Goal: Task Accomplishment & Management: Manage account settings

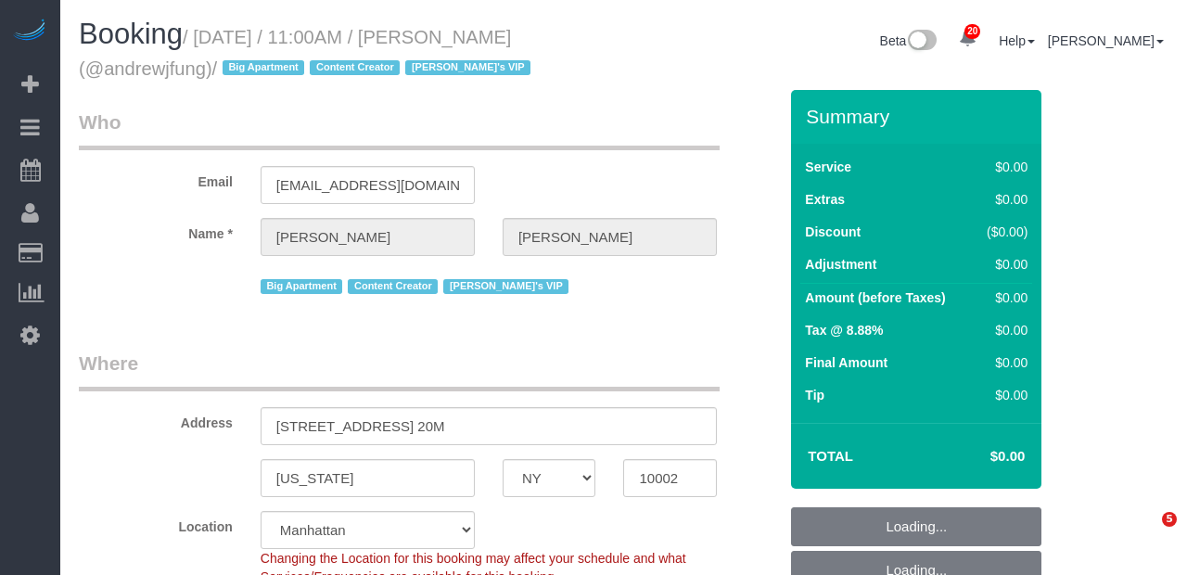
select select "NY"
select select "string:stripe-pm_1QiJxn4VGloSiKo7Fhgdkn6Z"
select select "2"
select select "240"
select select "number:89"
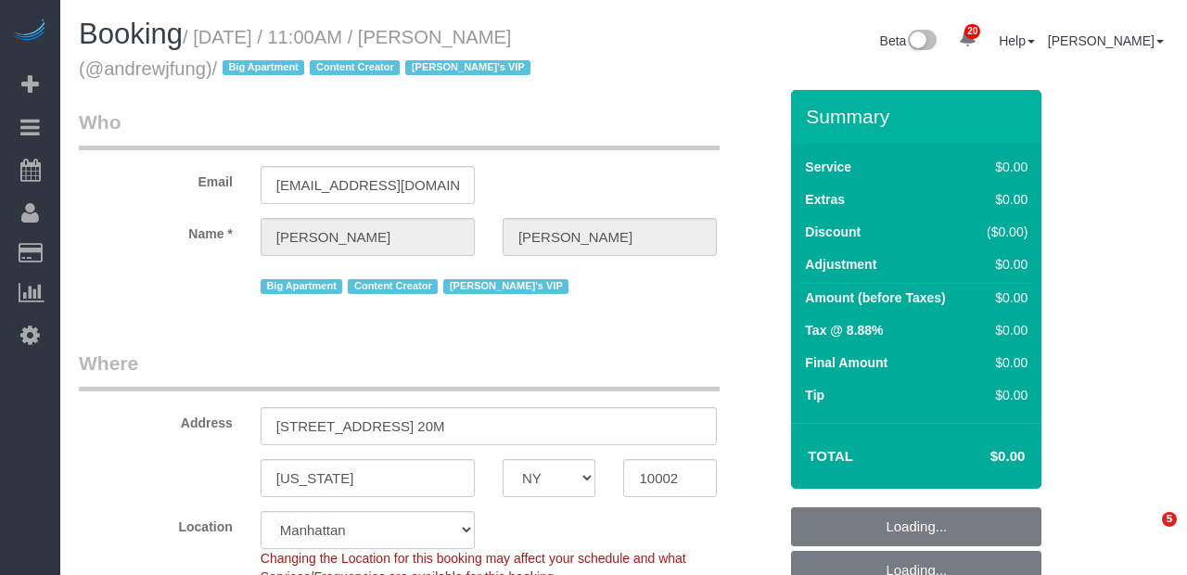
select select "number:90"
select select "number:15"
select select "number:7"
select select "object:1516"
select select "spot4"
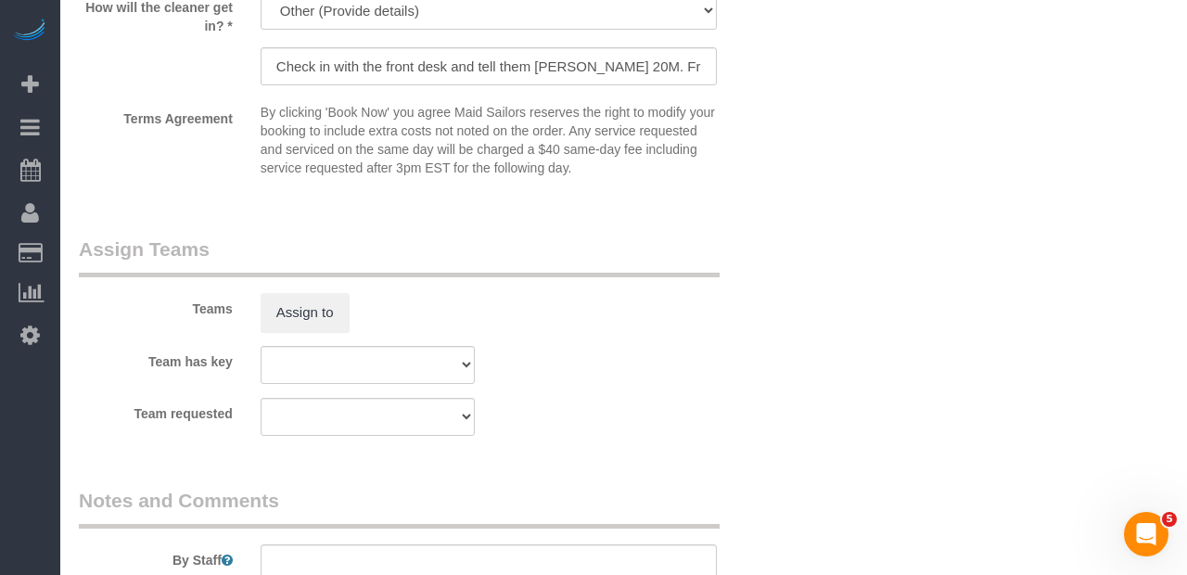
scroll to position [1921, 0]
click at [328, 307] on button "Assign to" at bounding box center [305, 310] width 89 height 39
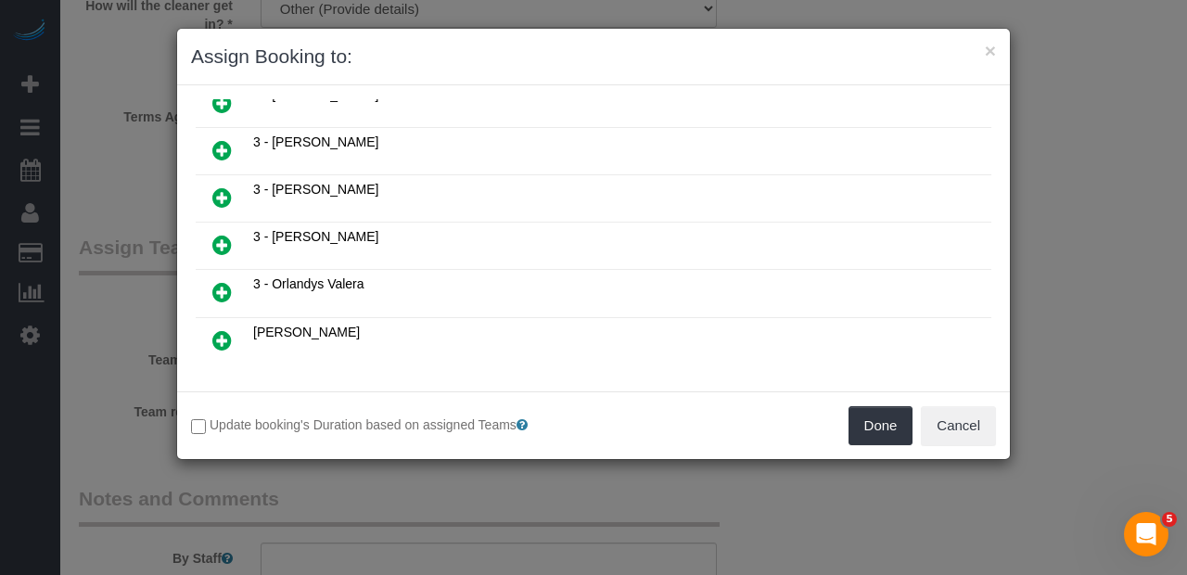
scroll to position [1406, 0]
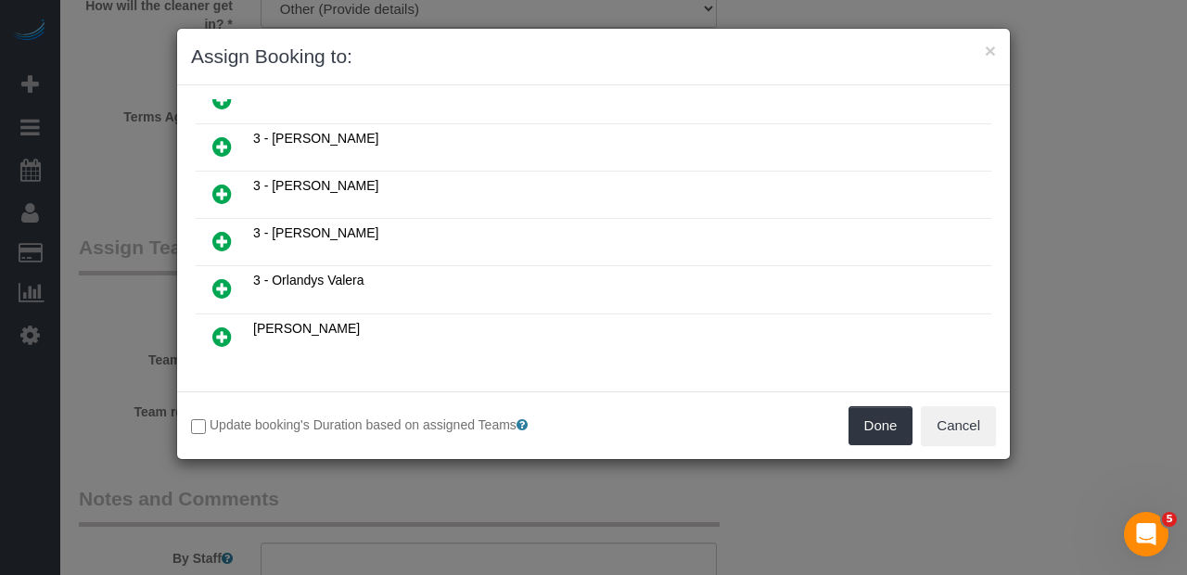
click at [317, 398] on icon at bounding box center [315, 405] width 11 height 14
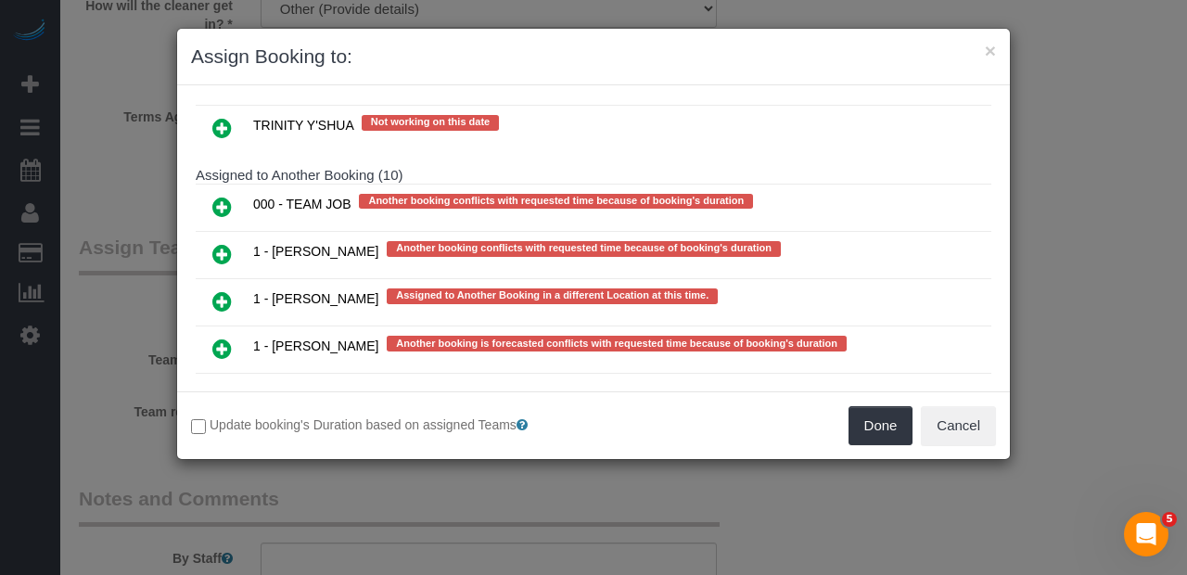
scroll to position [3618, 0]
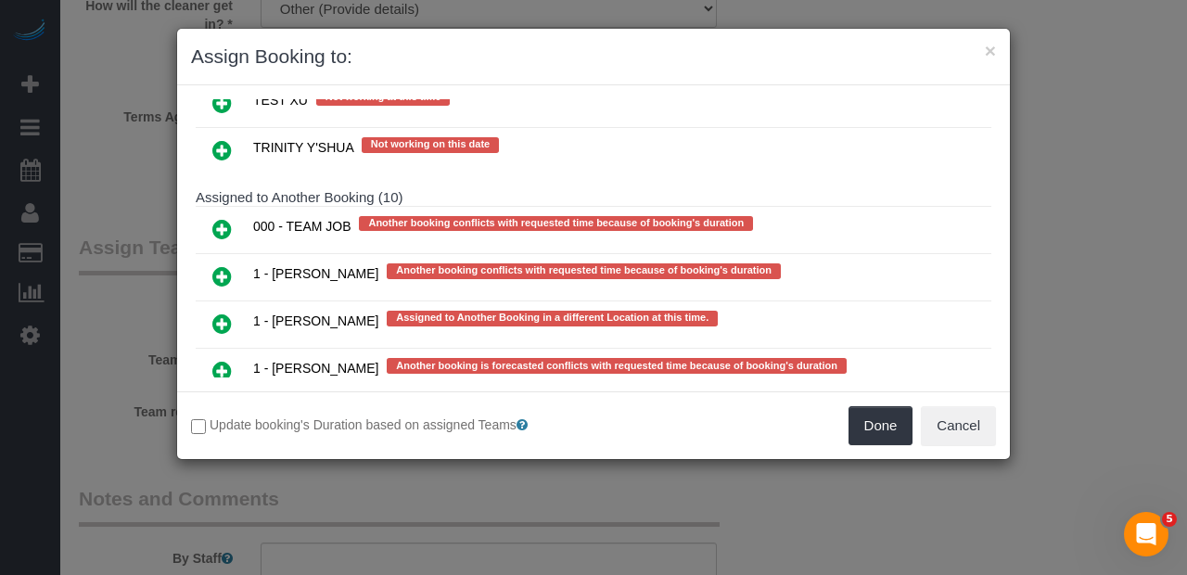
click at [220, 407] on icon at bounding box center [221, 418] width 19 height 22
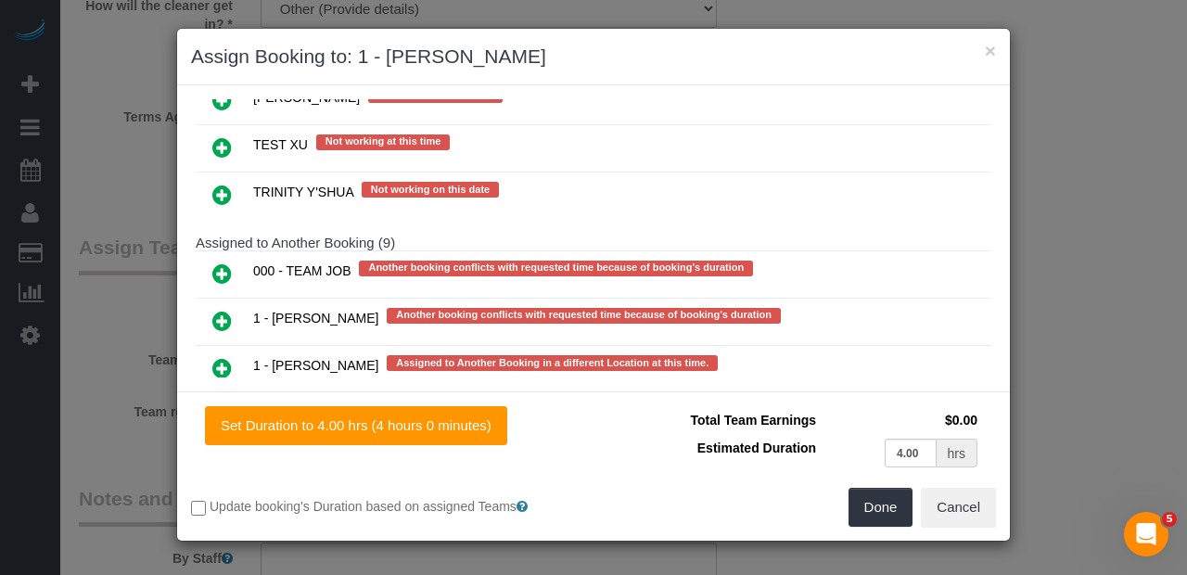
scroll to position [3661, 0]
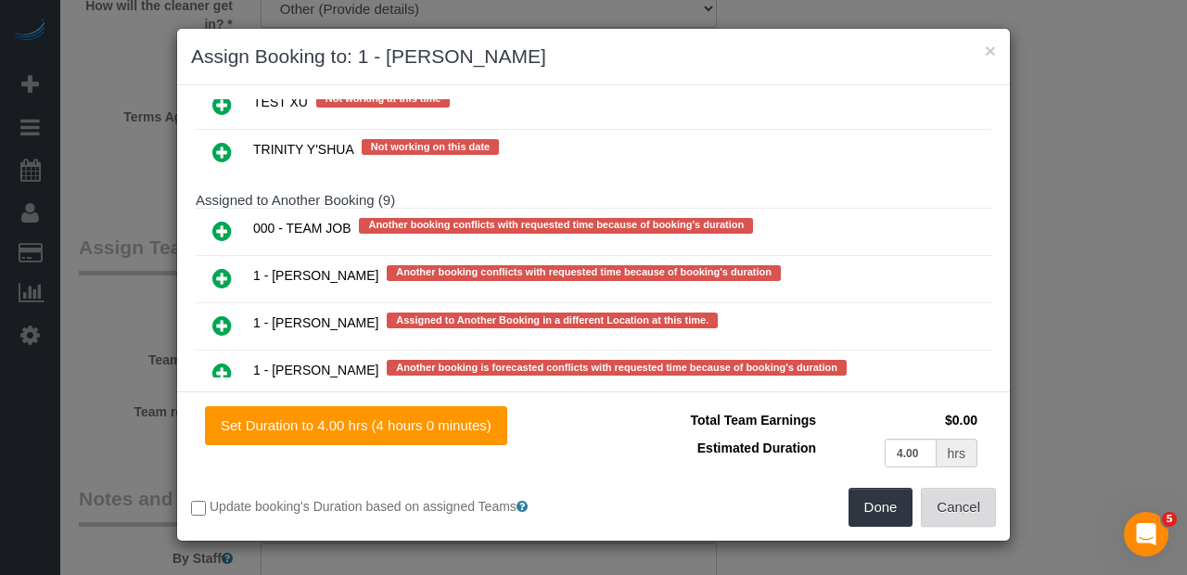
click at [973, 502] on button "Cancel" at bounding box center [958, 507] width 75 height 39
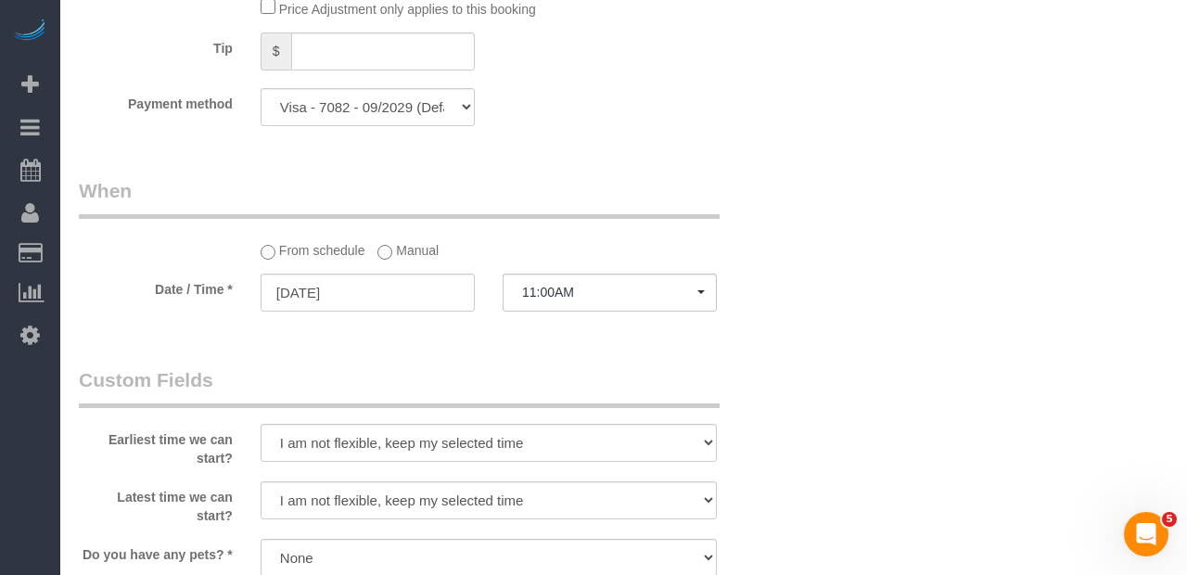
scroll to position [1313, 0]
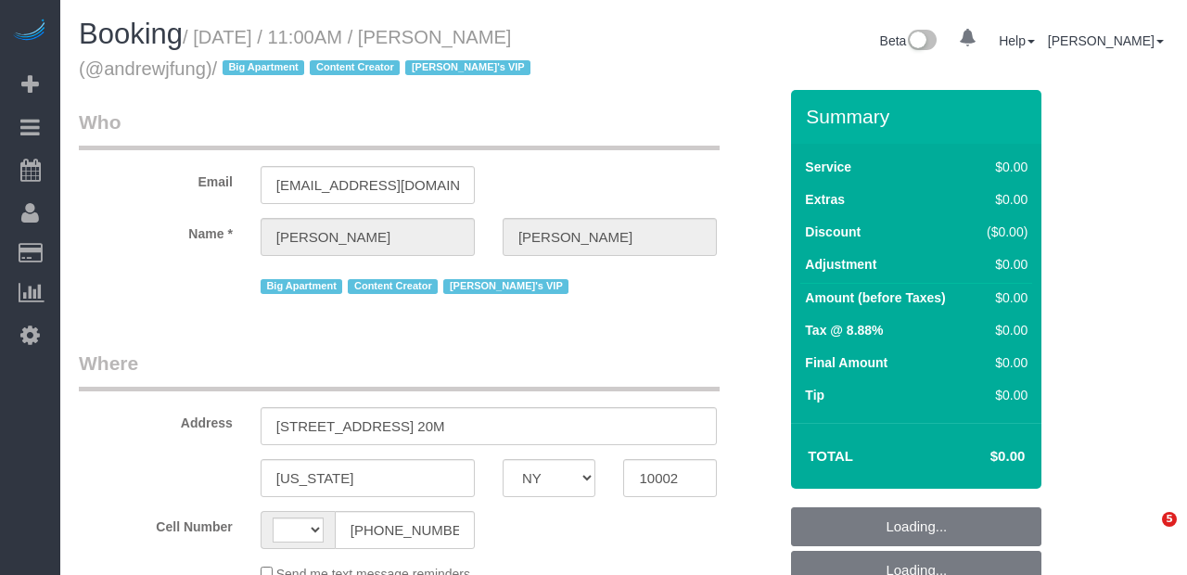
select select "NY"
select select "object:555"
select select "string:stripe-pm_1QiJxn4VGloSiKo7Fhgdkn6Z"
select select "2"
select select "240"
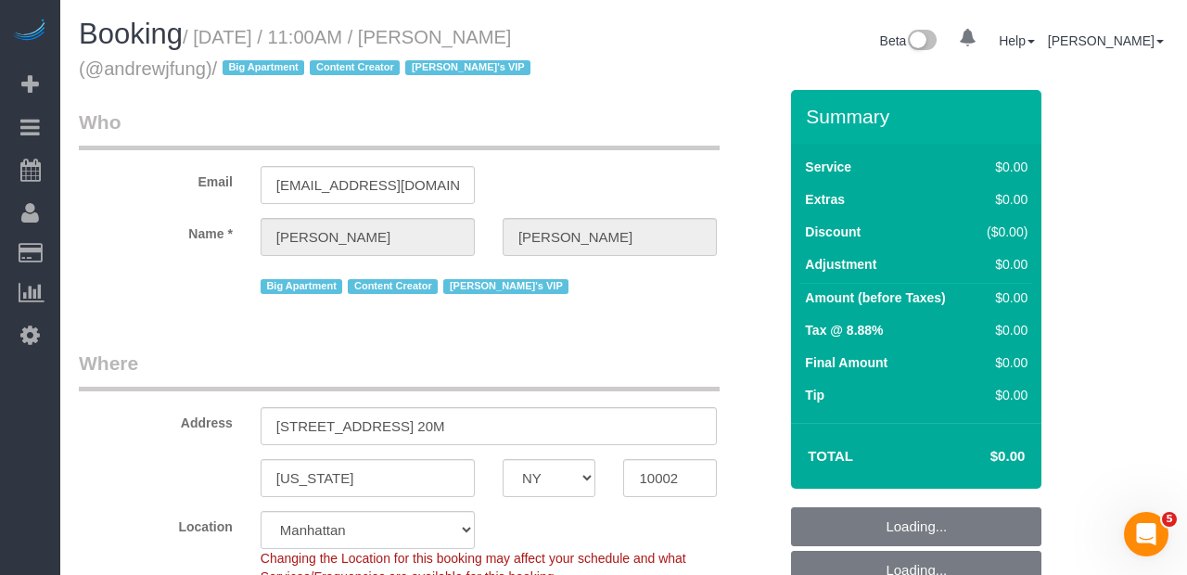
select select "object:945"
select select "string:[GEOGRAPHIC_DATA]"
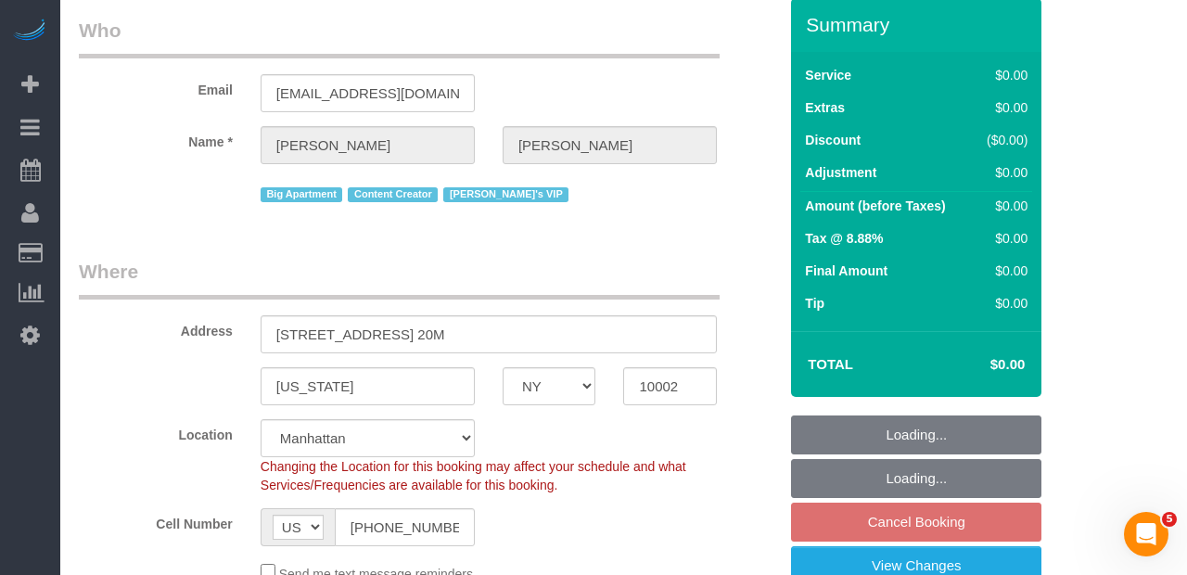
select select "number:89"
select select "number:90"
select select "number:15"
select select "number:7"
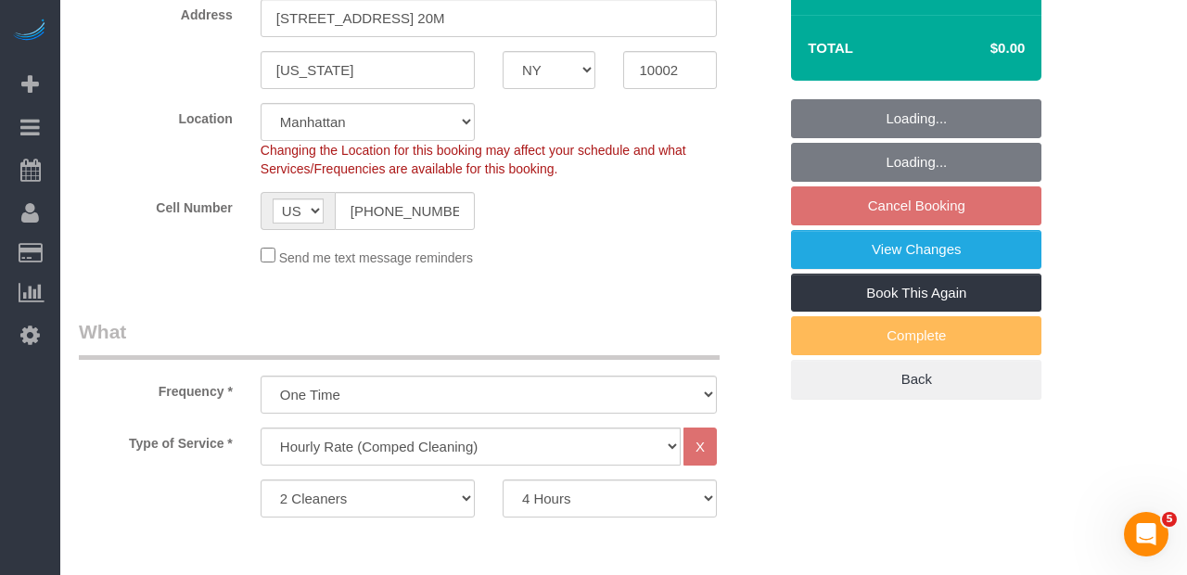
select select "spot4"
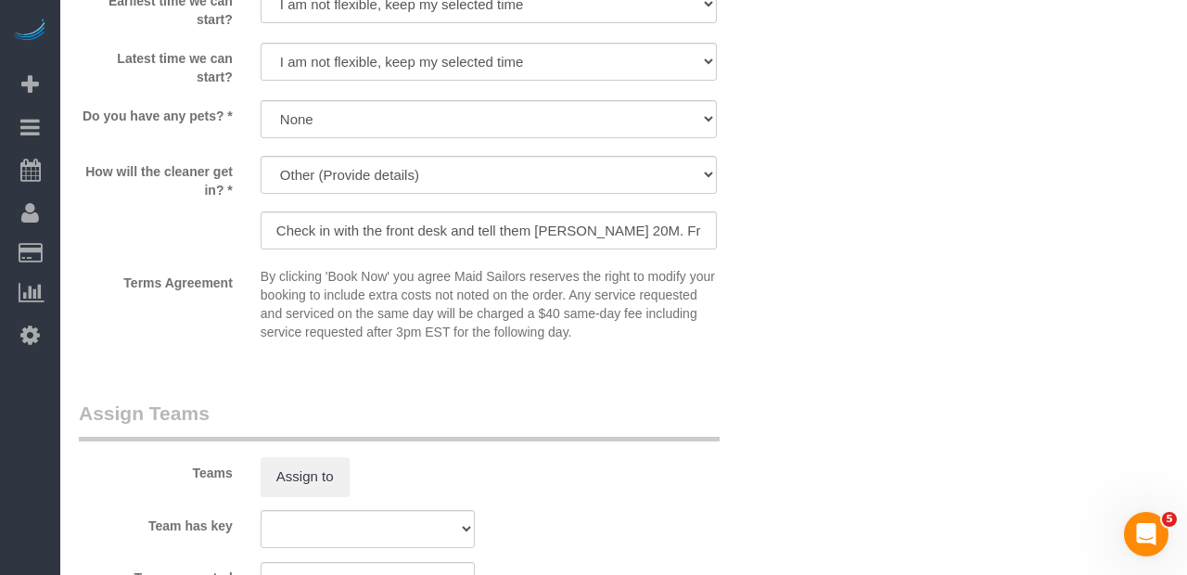
scroll to position [1798, 0]
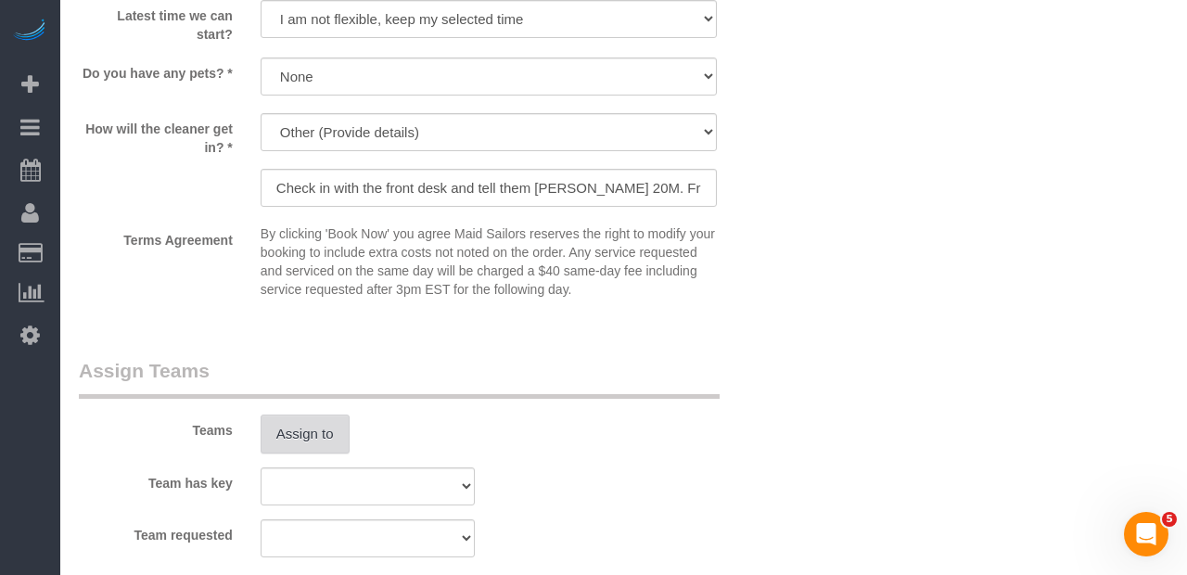
click at [334, 439] on button "Assign to" at bounding box center [305, 433] width 89 height 39
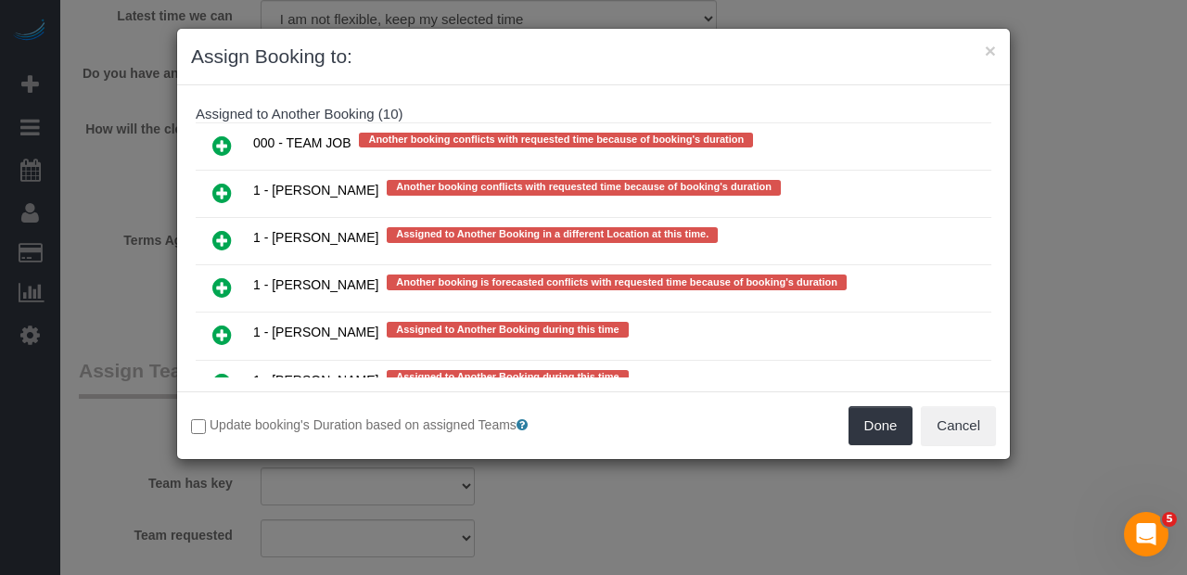
scroll to position [3701, 0]
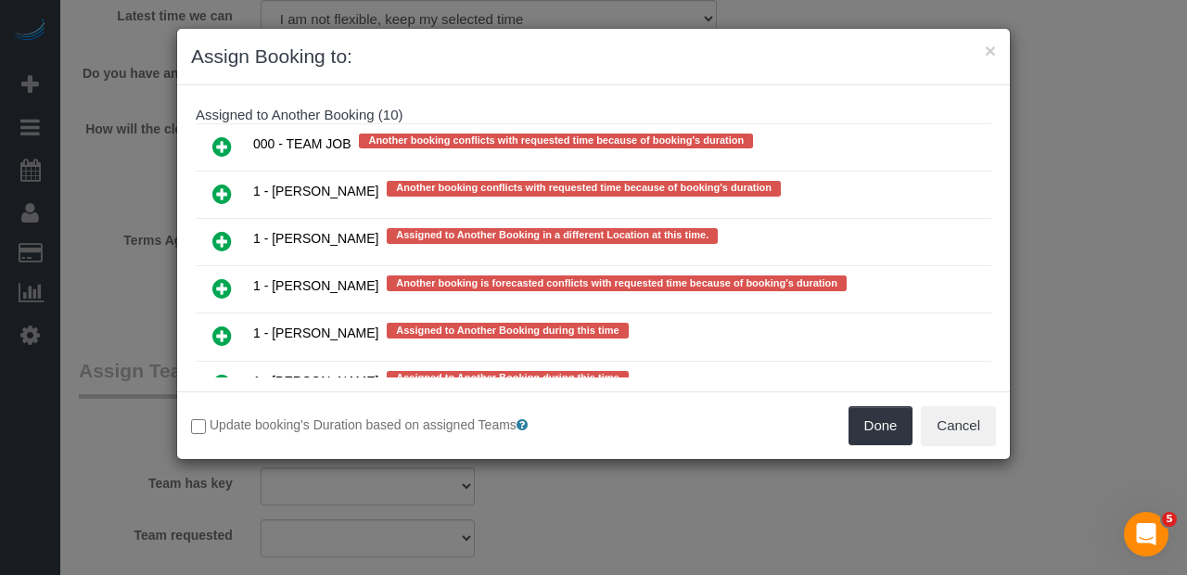
click at [222, 325] on icon at bounding box center [221, 336] width 19 height 22
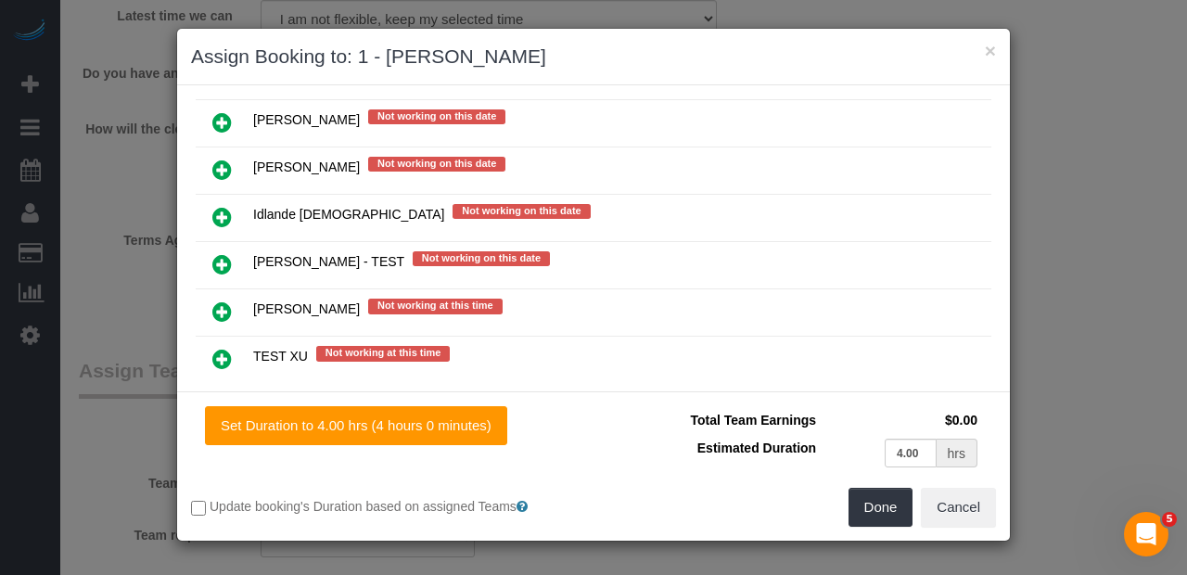
scroll to position [3408, 0]
click at [213, 473] on icon at bounding box center [221, 484] width 19 height 22
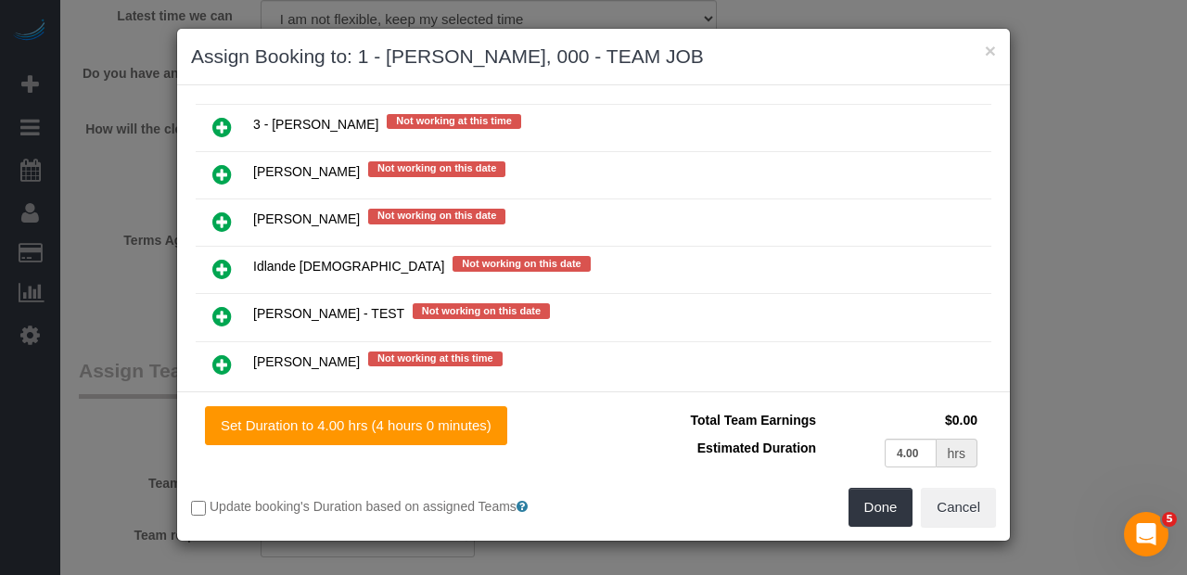
scroll to position [3462, 0]
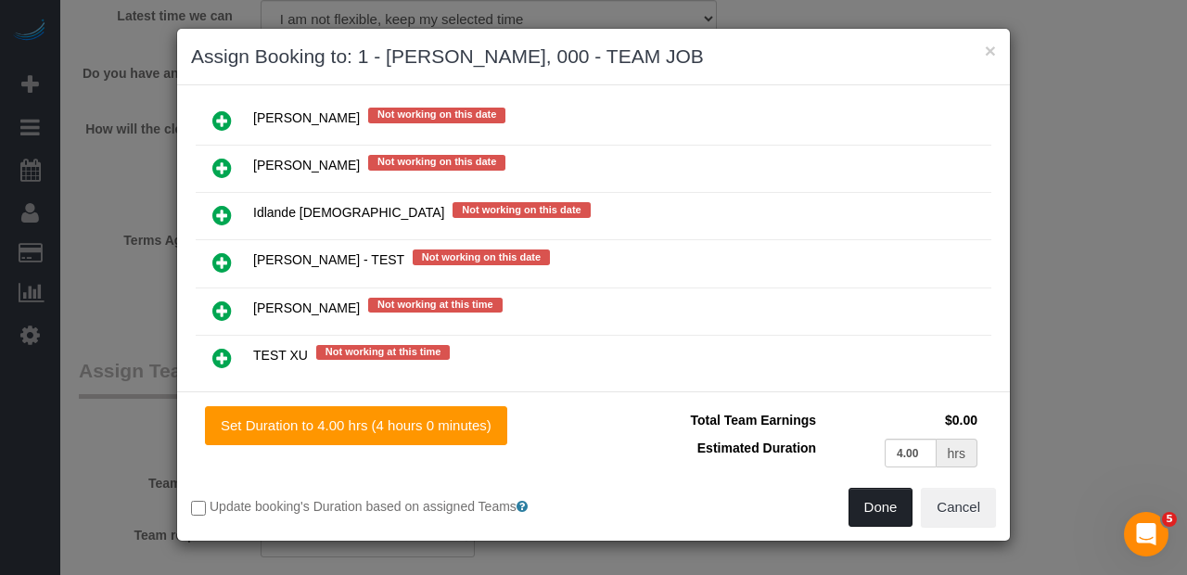
click at [871, 505] on button "Done" at bounding box center [880, 507] width 65 height 39
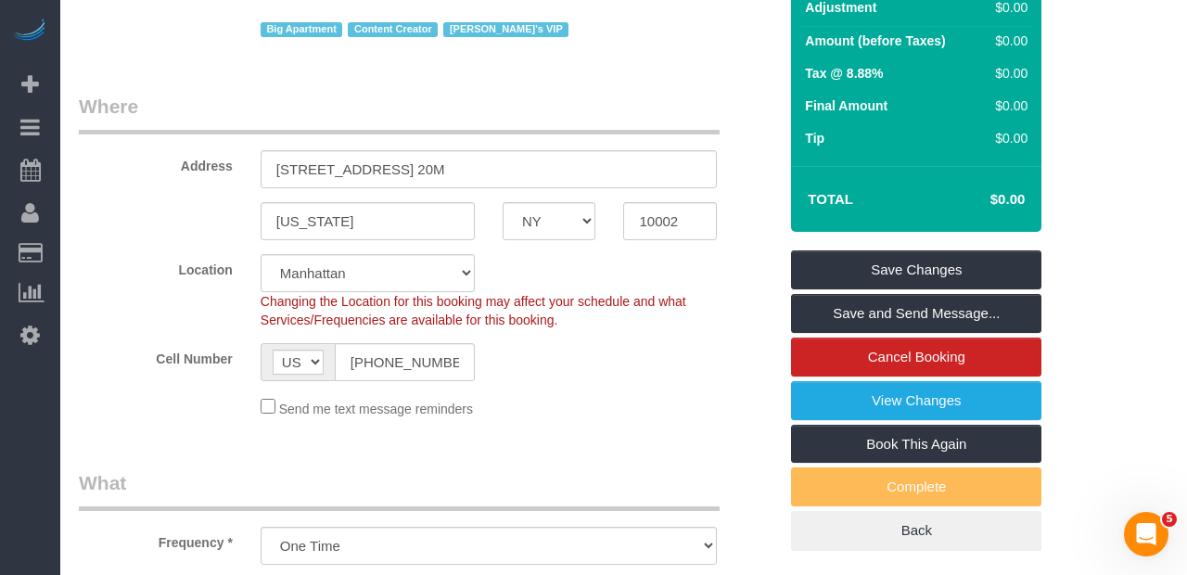
scroll to position [245, 0]
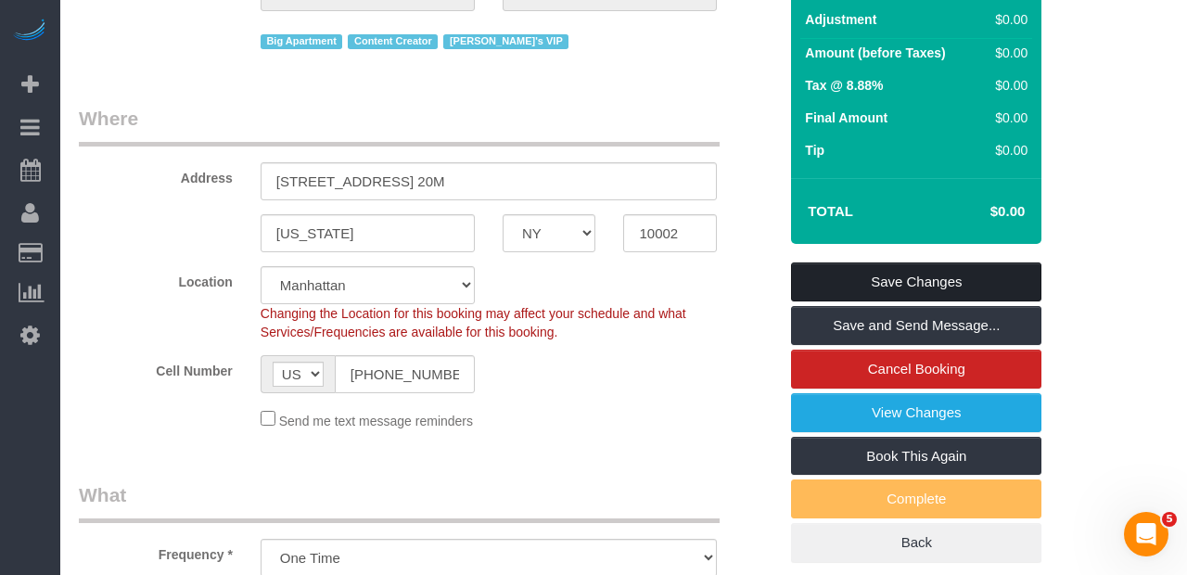
click at [1005, 280] on link "Save Changes" at bounding box center [916, 281] width 250 height 39
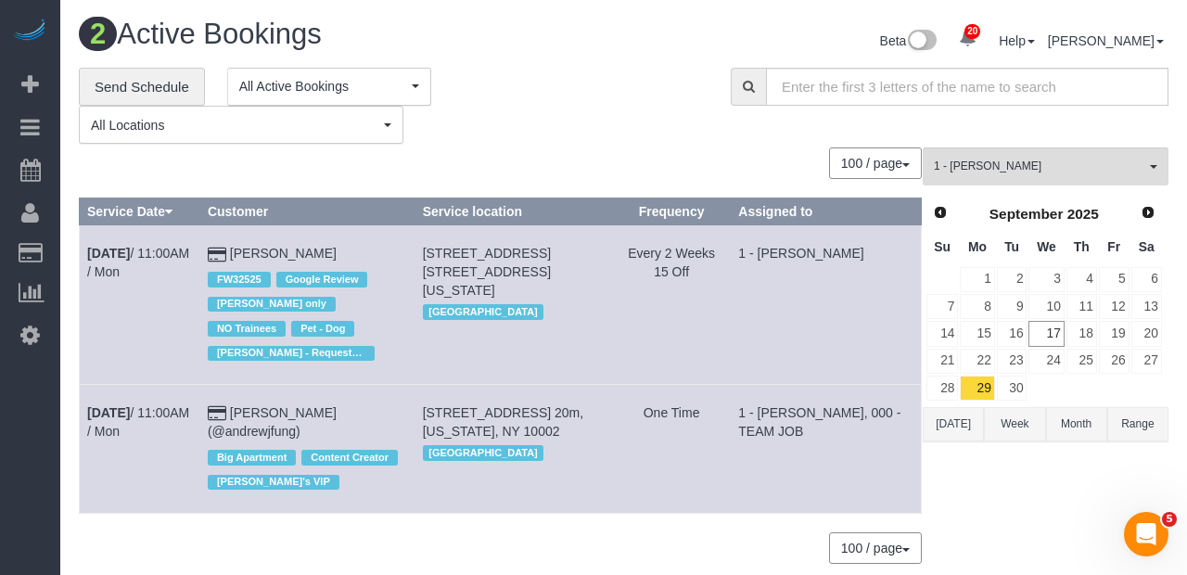
click at [598, 148] on div "100 / page 10 / page 20 / page 30 / page 40 / page 50 / page 100 / page" at bounding box center [500, 163] width 843 height 32
